Goal: Navigation & Orientation: Understand site structure

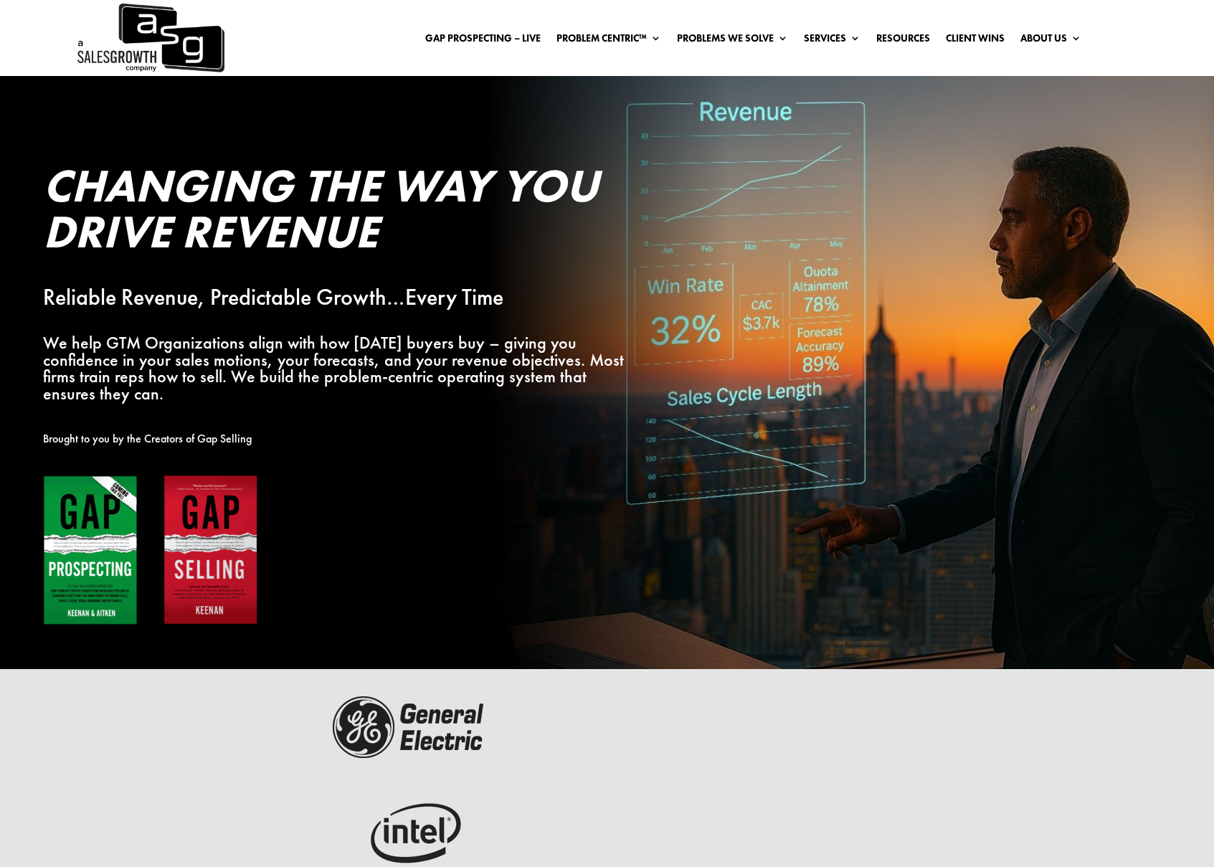
click at [85, 534] on img at bounding box center [150, 550] width 215 height 151
click at [113, 490] on img at bounding box center [150, 550] width 215 height 151
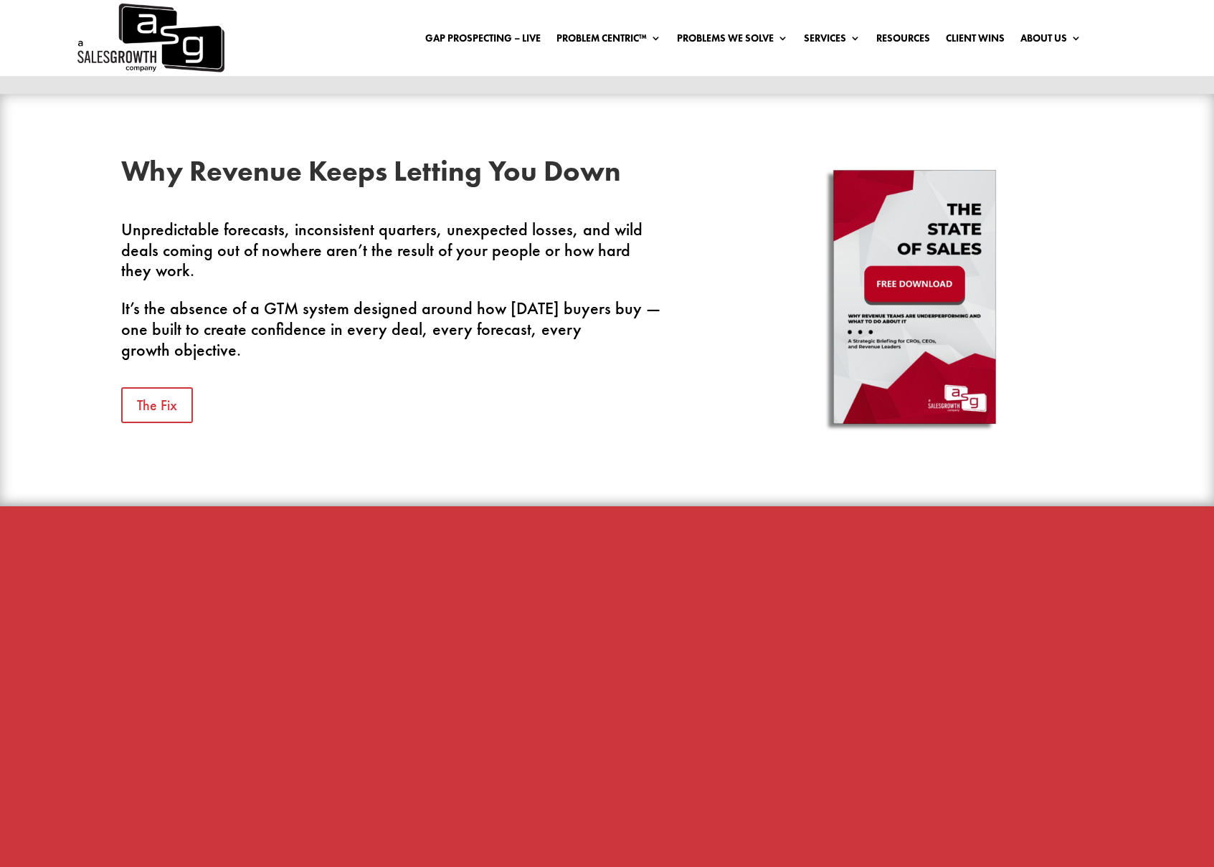
scroll to position [1836, 0]
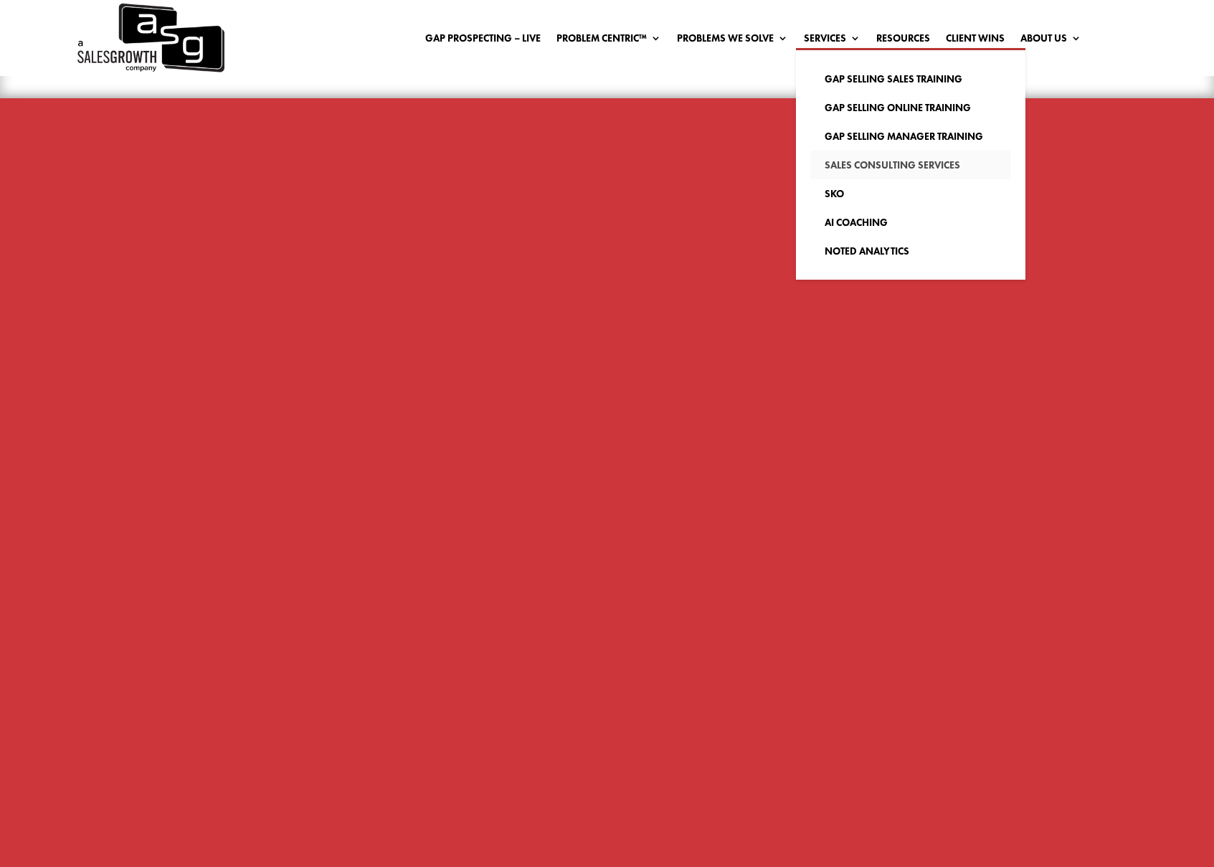
click at [893, 169] on link "Sales Consulting Services" at bounding box center [910, 165] width 201 height 29
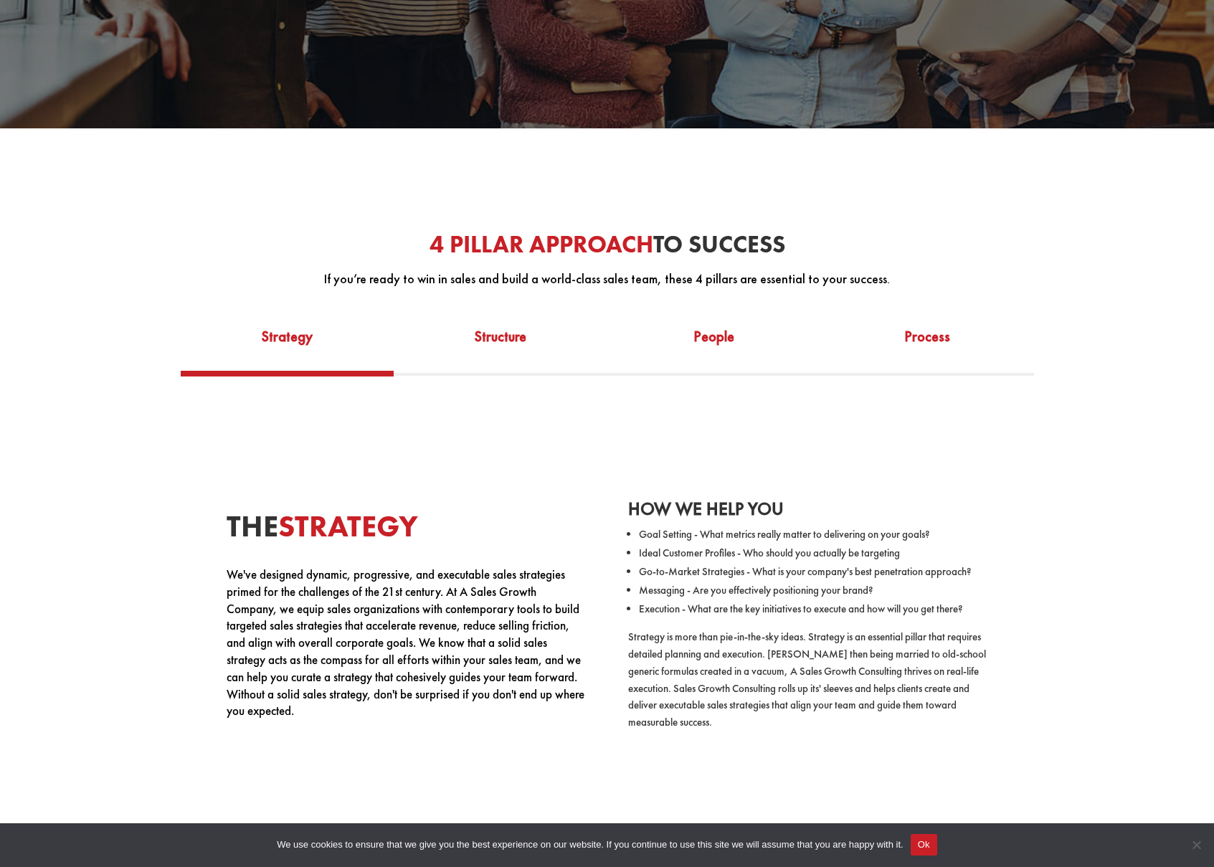
scroll to position [1014, 0]
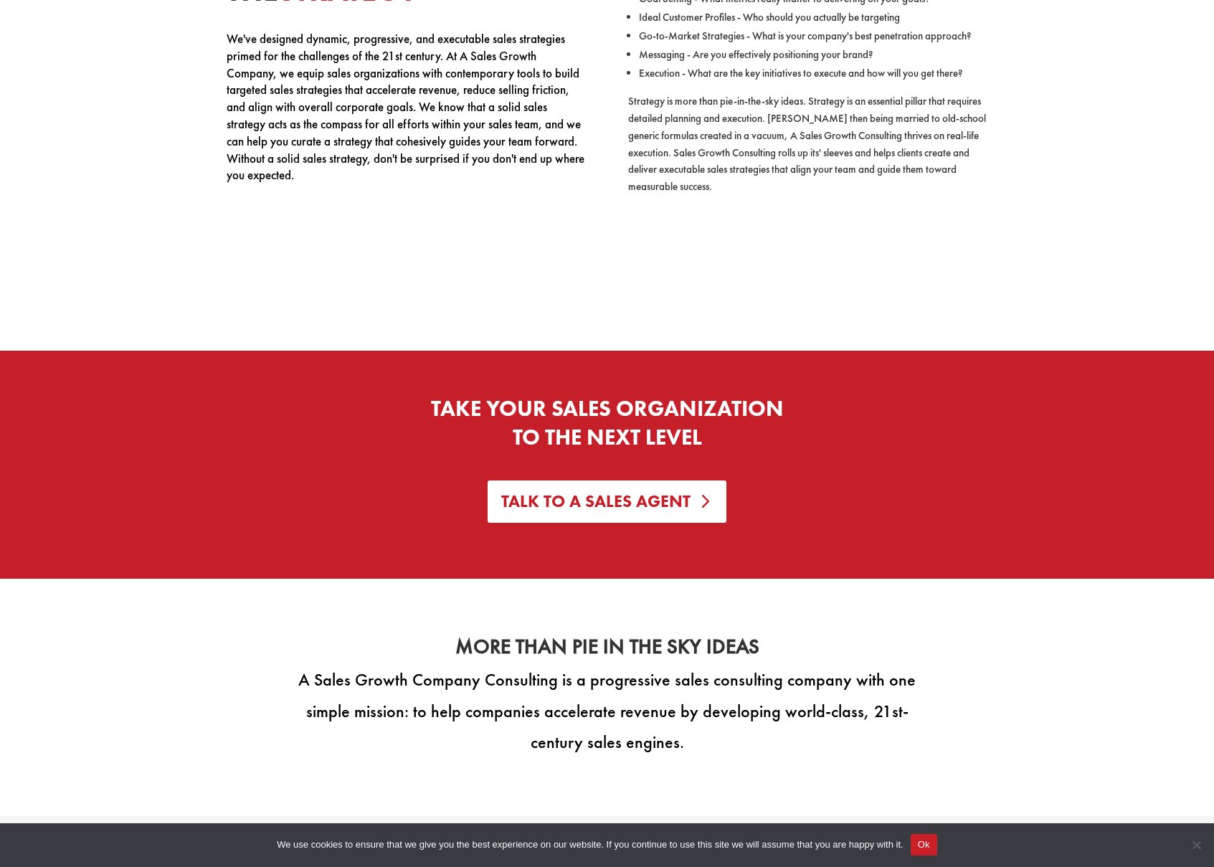
click at [640, 512] on link "Talk To A Sales Agent" at bounding box center [606, 501] width 238 height 42
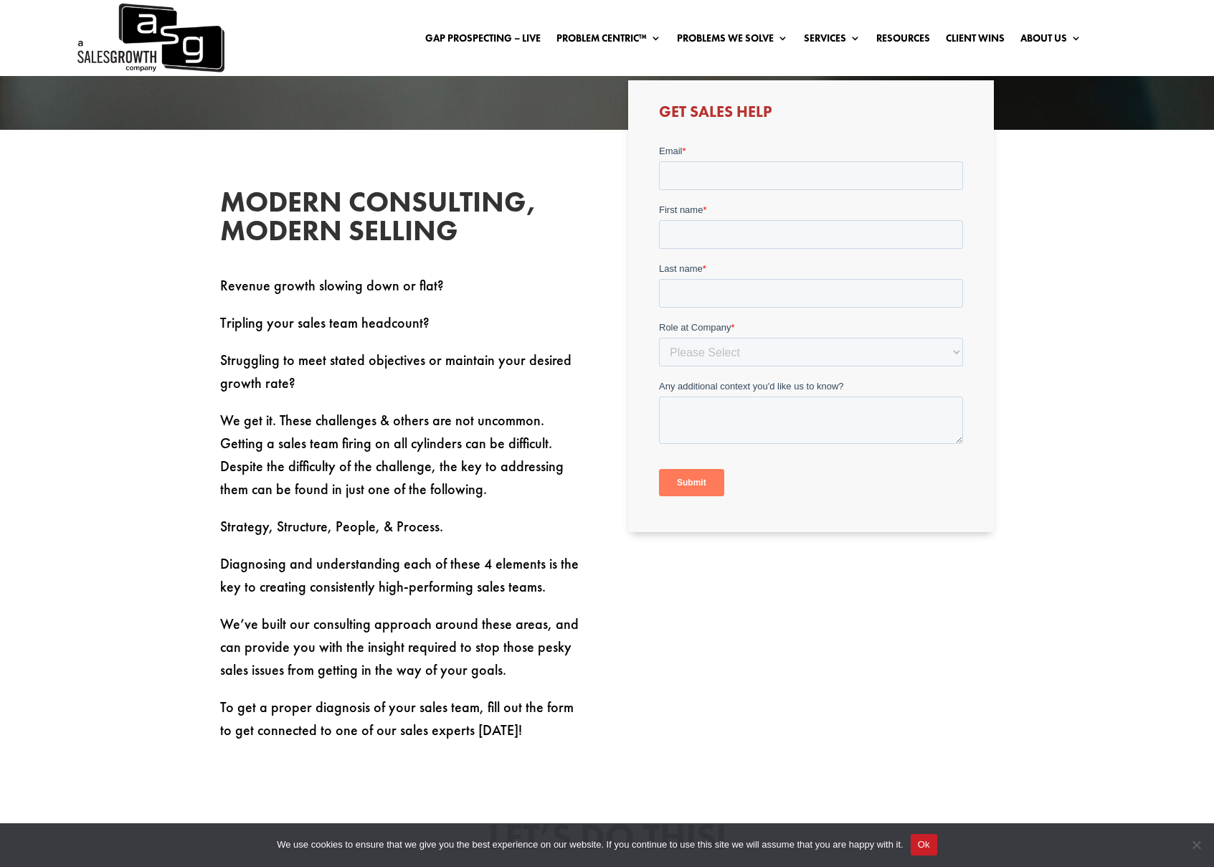
scroll to position [710, 0]
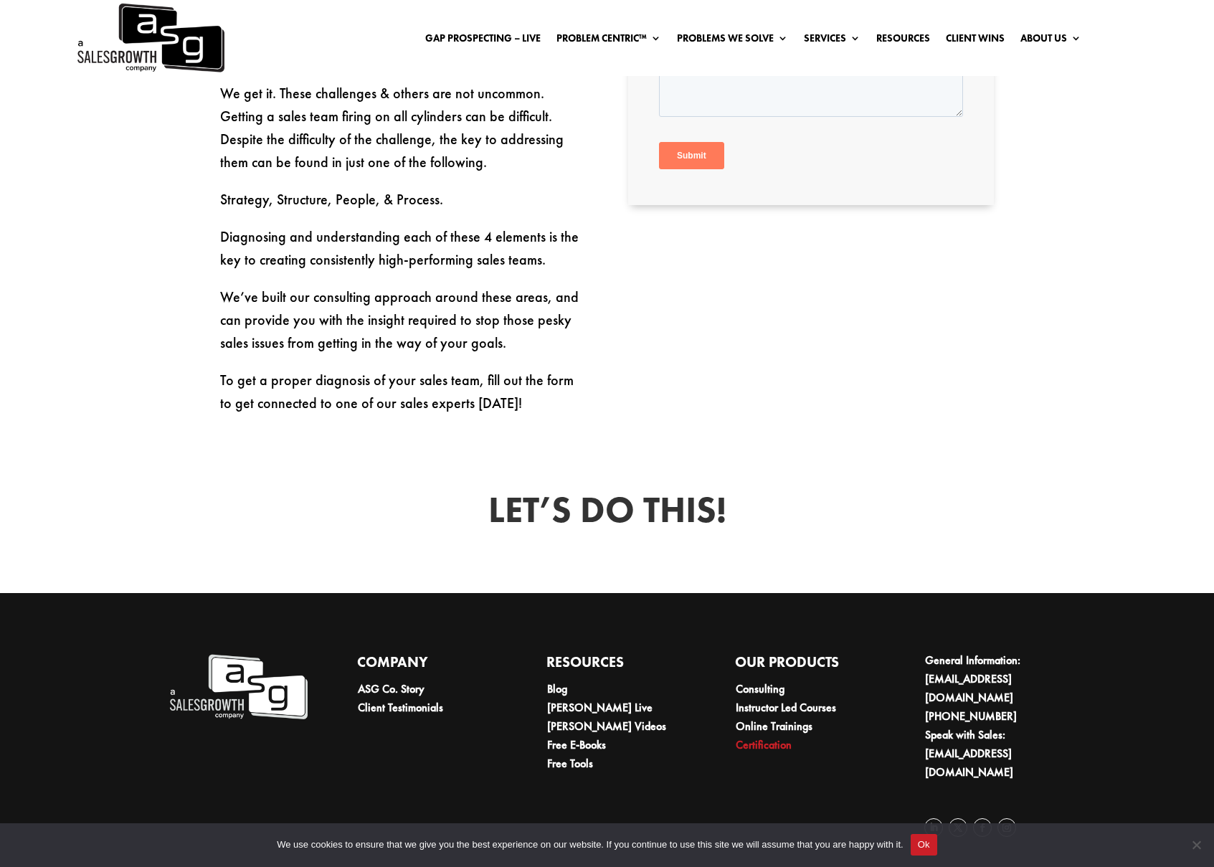
click at [760, 752] on link "Certification" at bounding box center [763, 744] width 56 height 15
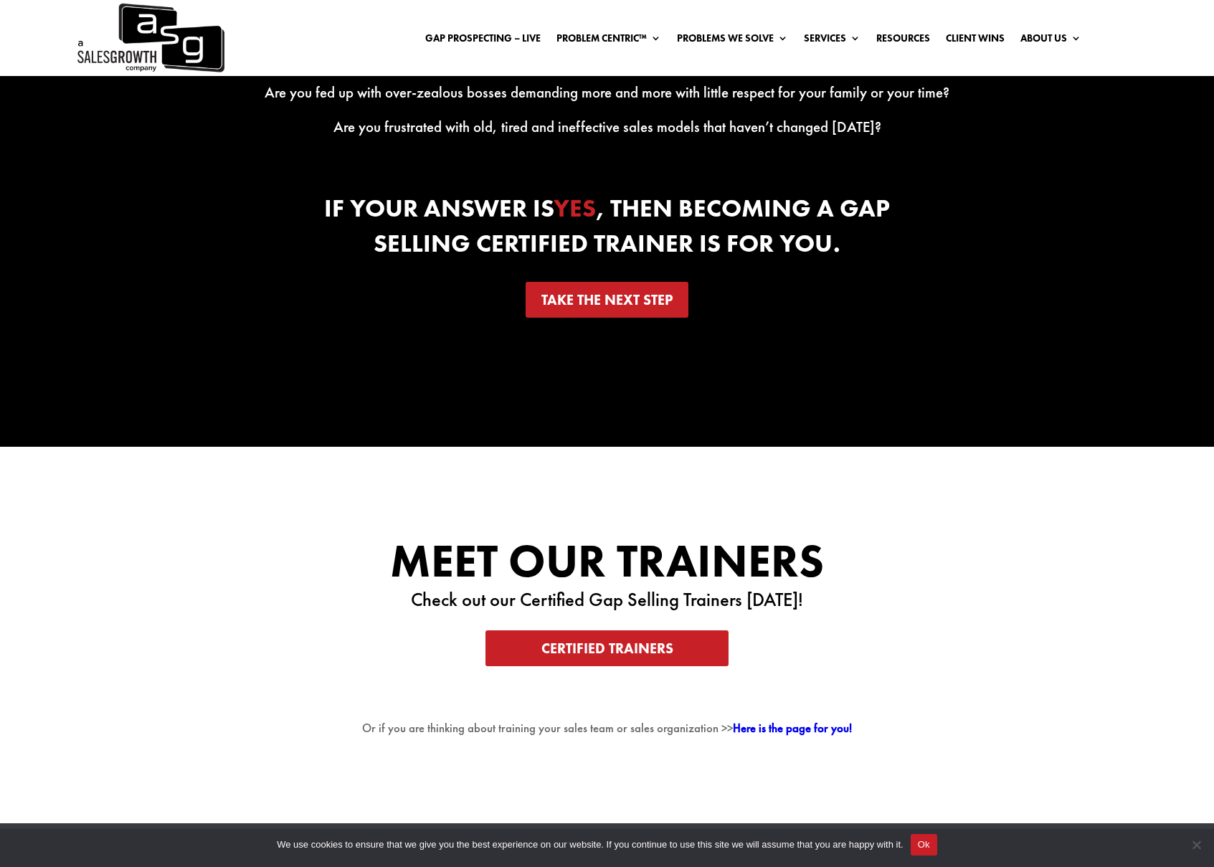
scroll to position [2522, 0]
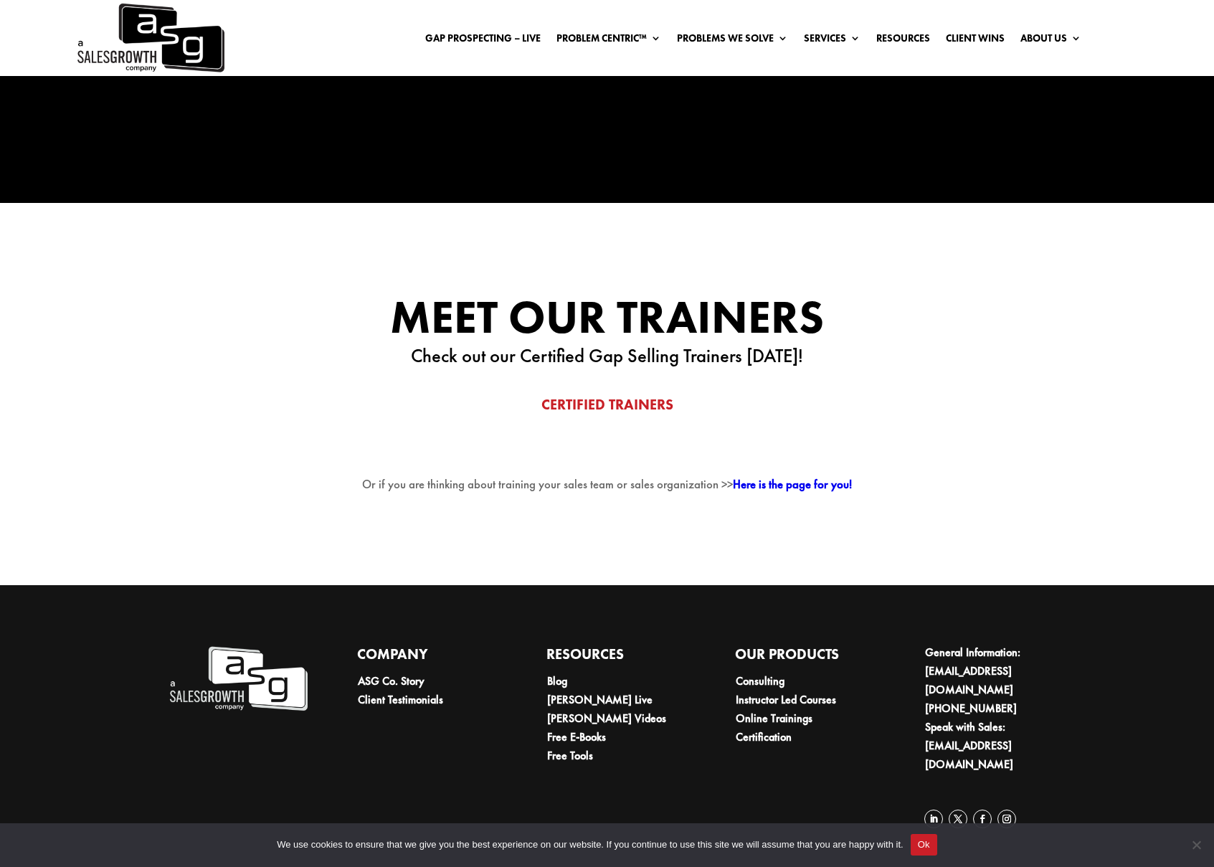
click at [597, 422] on link "Certified Trainers" at bounding box center [606, 404] width 243 height 36
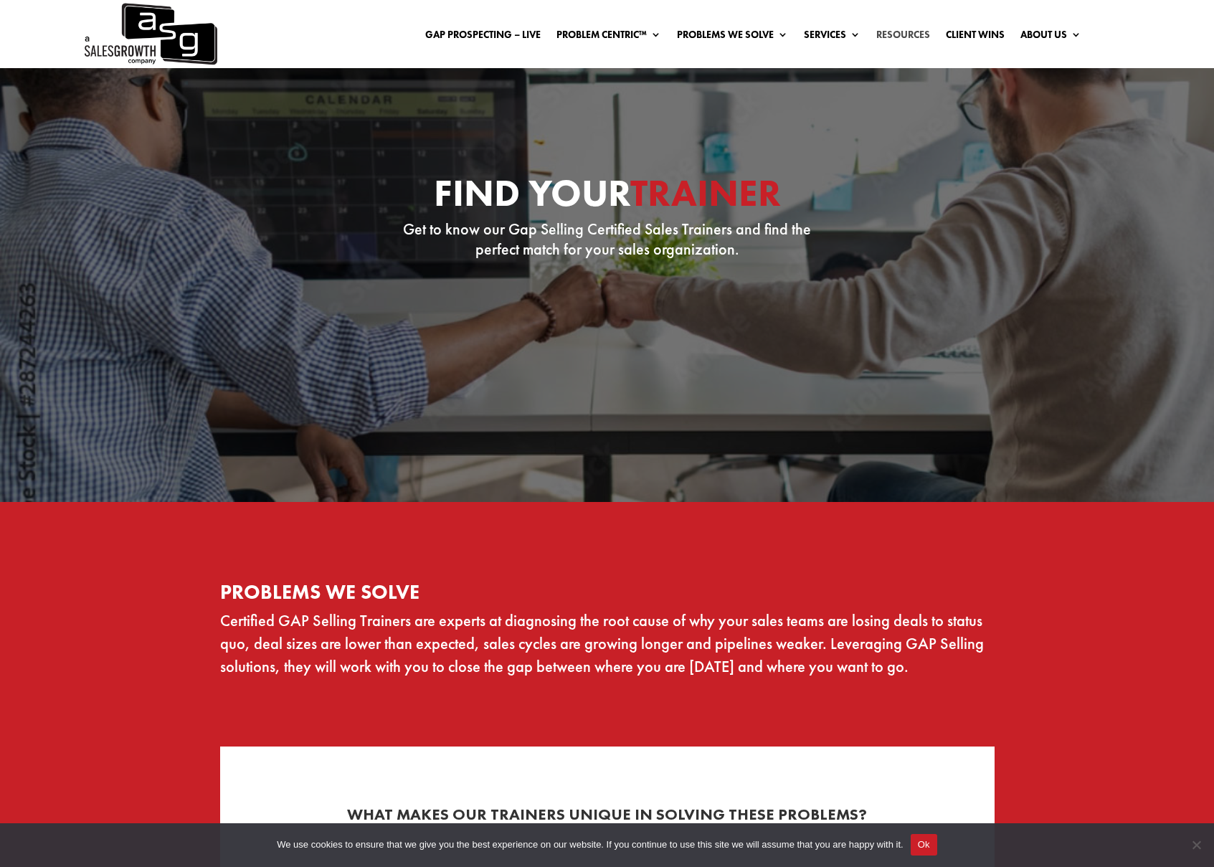
click at [887, 37] on link "Resources" at bounding box center [903, 37] width 54 height 16
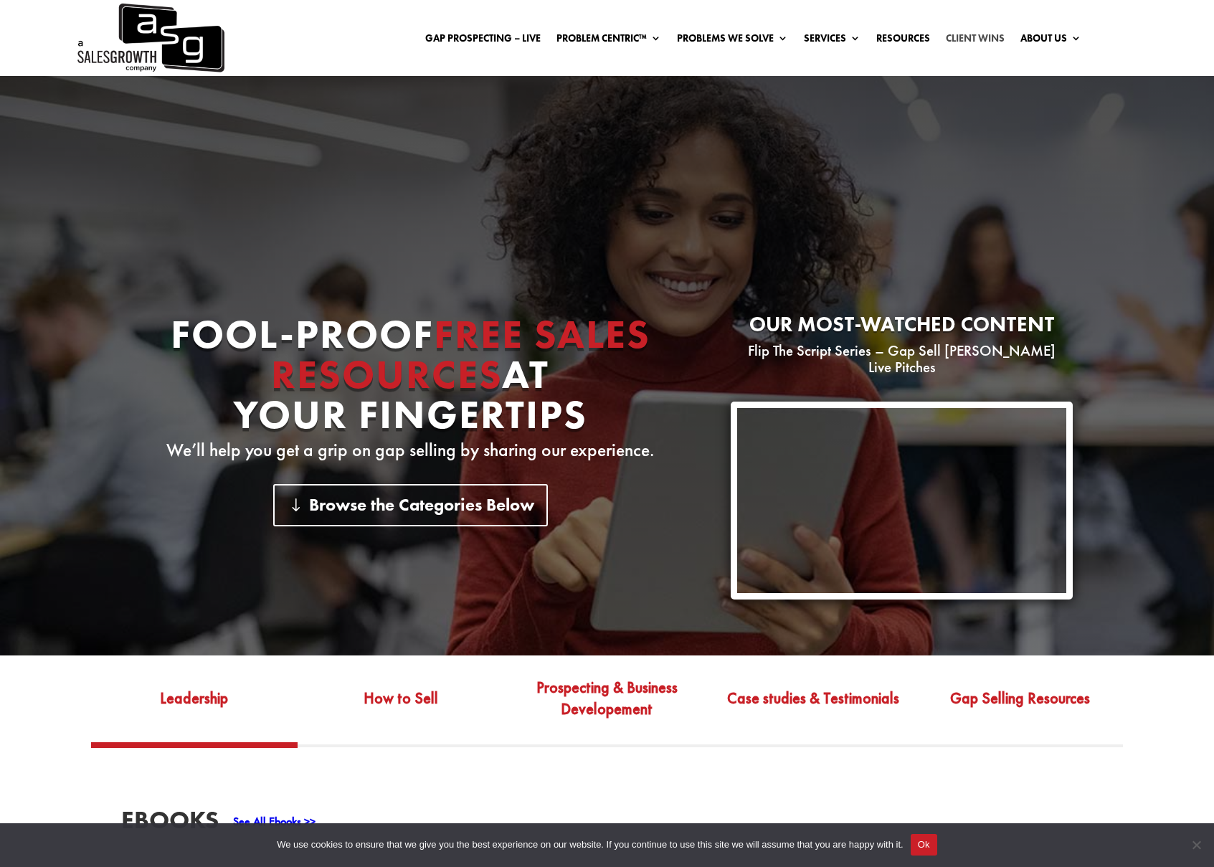
click at [953, 35] on link "Client Wins" at bounding box center [974, 41] width 59 height 16
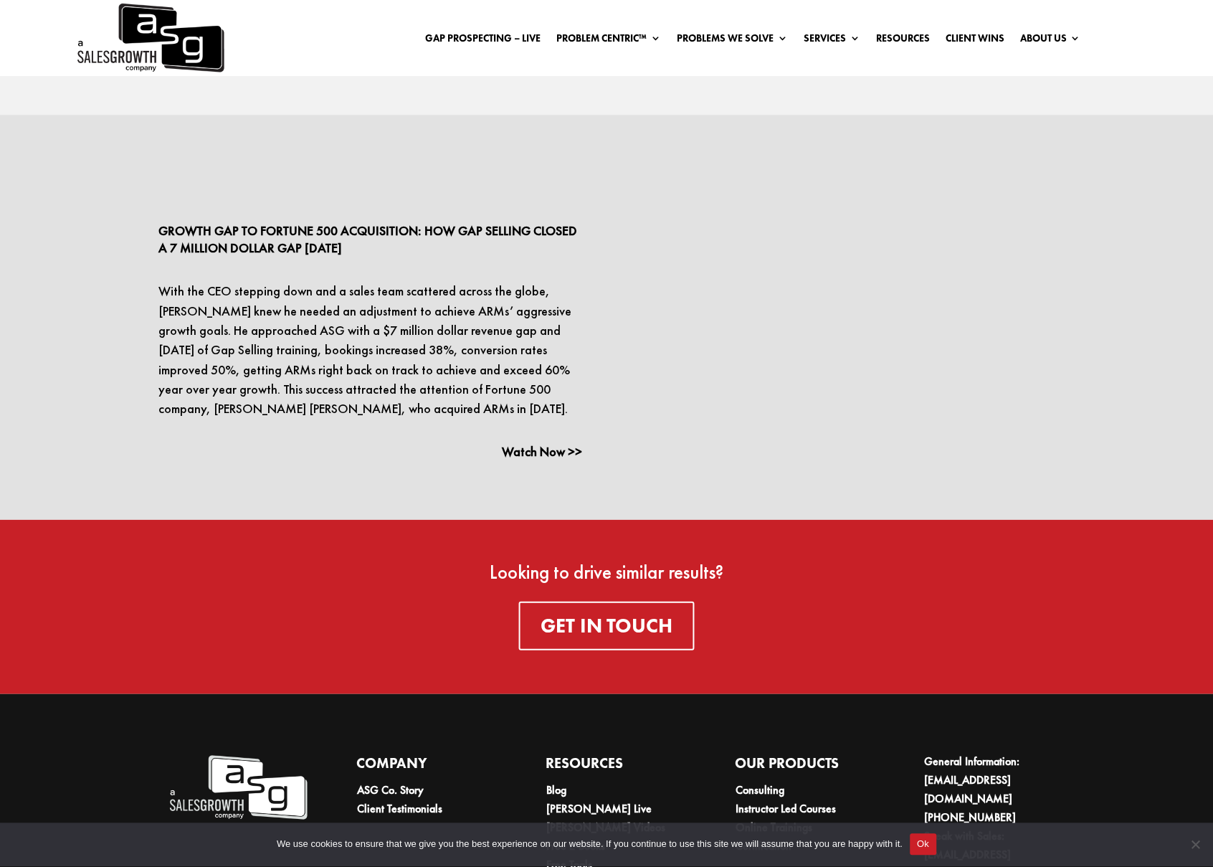
scroll to position [3325, 0]
